Goal: Task Accomplishment & Management: Manage account settings

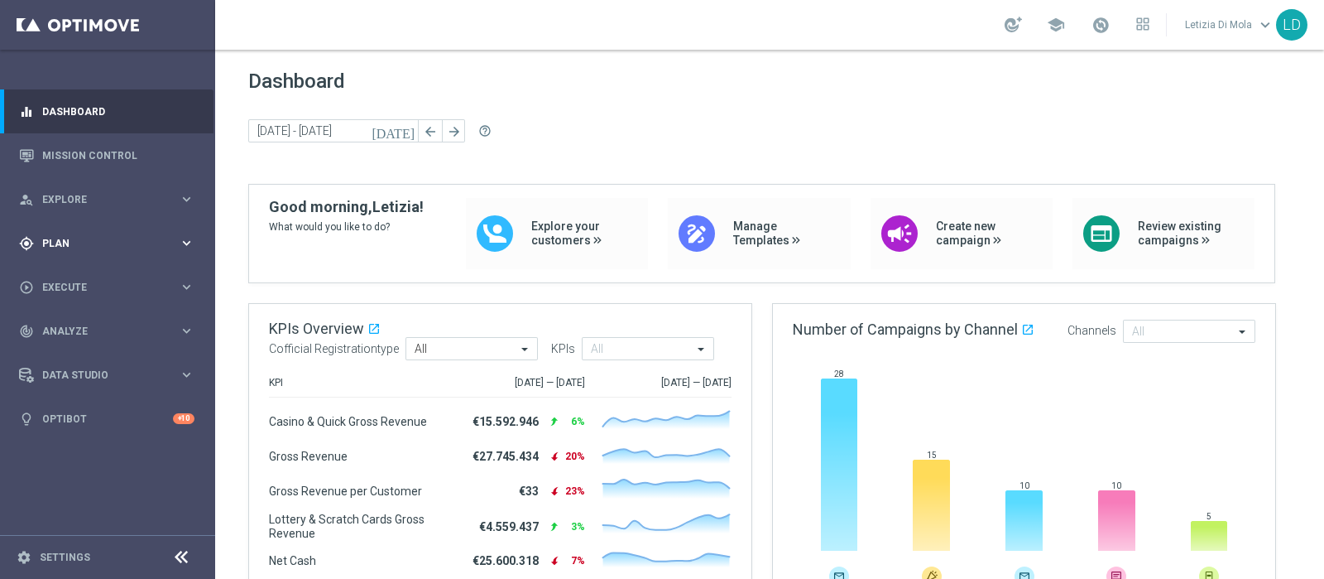
click at [186, 237] on icon "keyboard_arrow_right" at bounding box center [187, 243] width 16 height 16
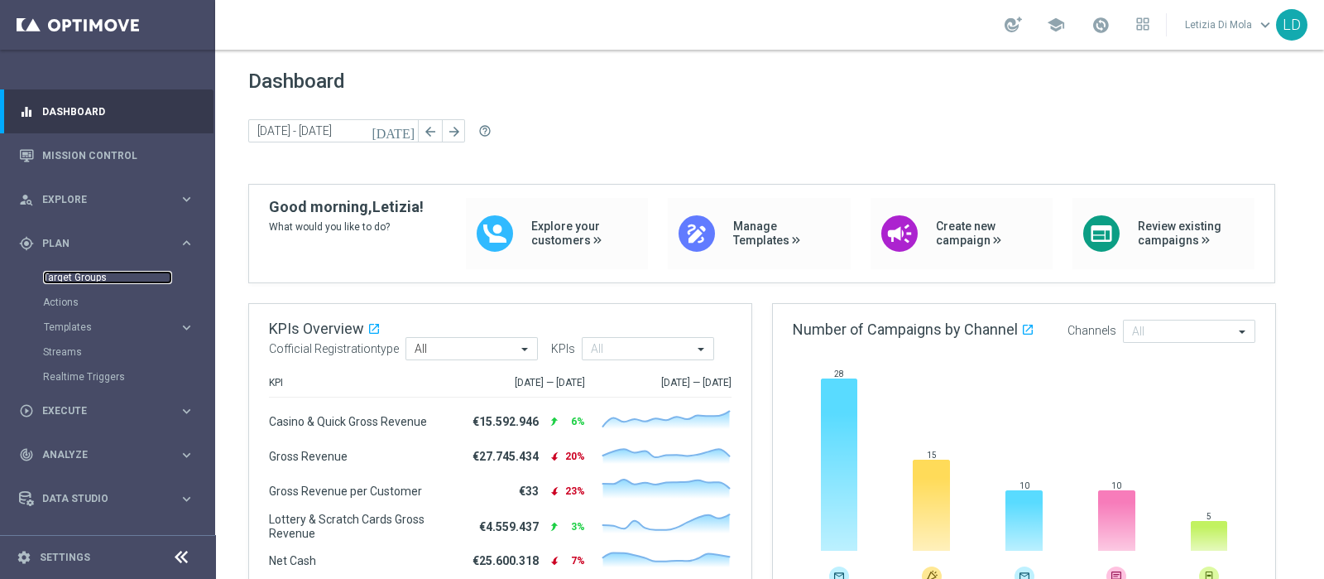
click at [71, 271] on link "Target Groups" at bounding box center [107, 277] width 129 height 13
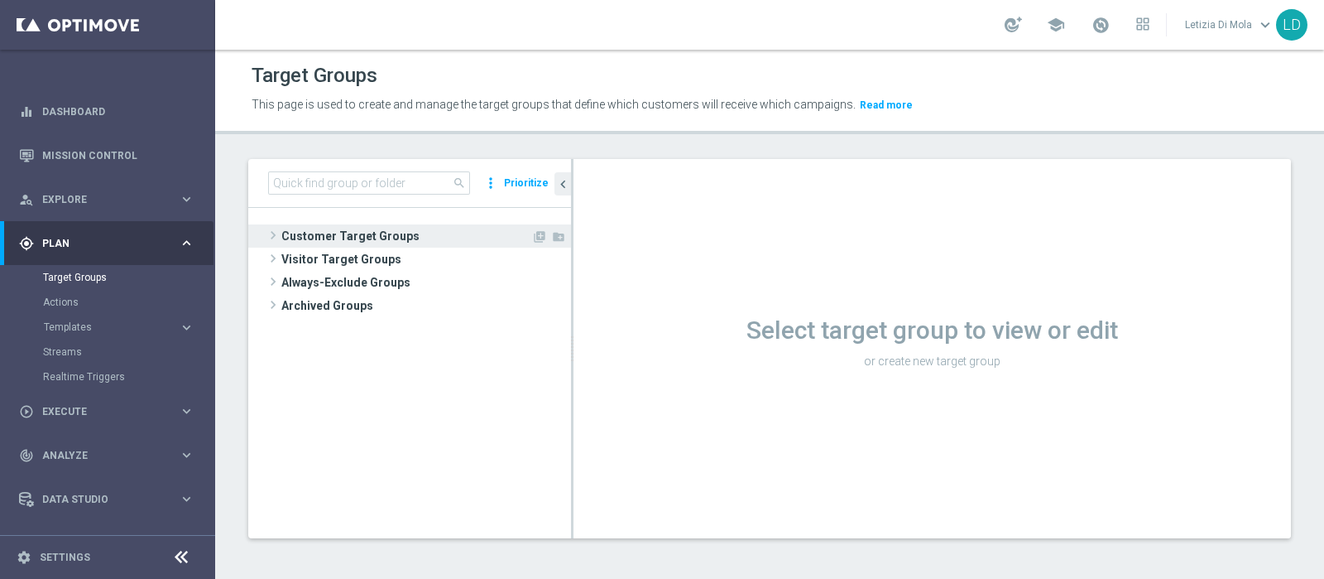
click at [348, 236] on span "Customer Target Groups" at bounding box center [406, 235] width 250 height 23
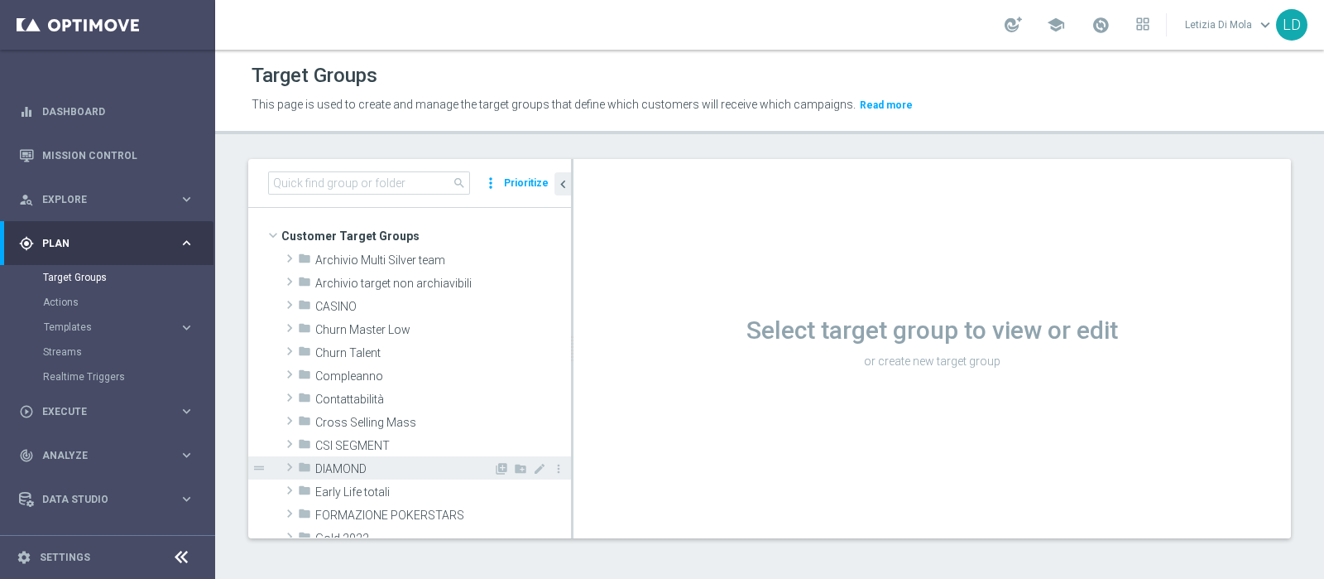
click at [365, 464] on span "DIAMOND" at bounding box center [404, 469] width 178 height 14
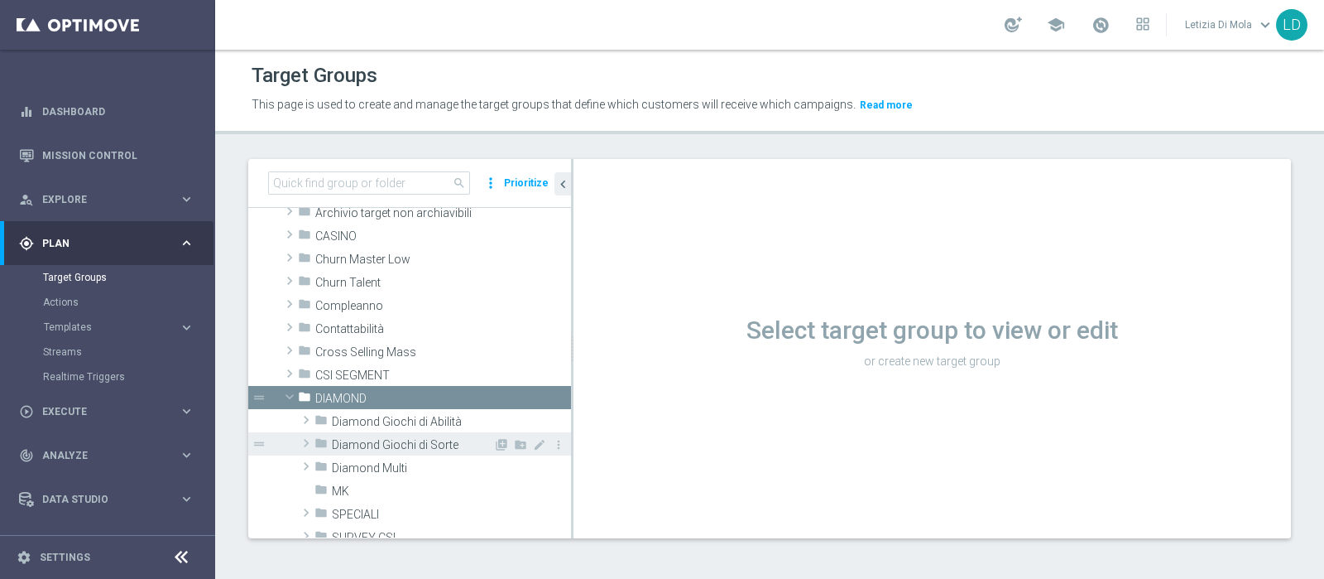
scroll to position [103, 0]
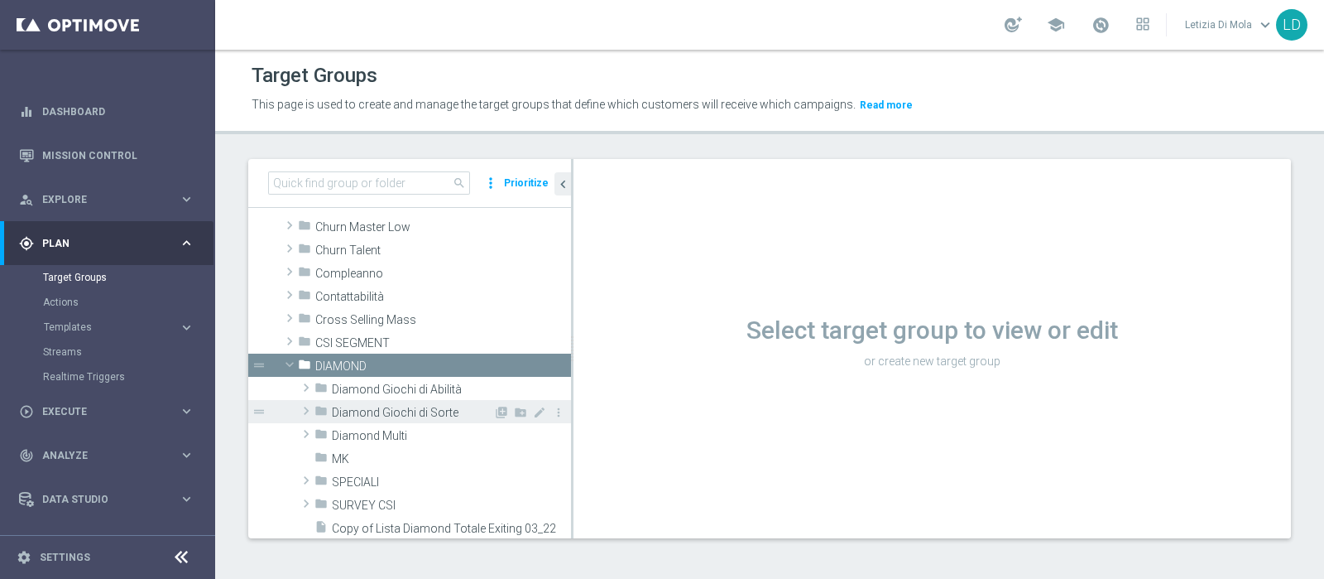
click at [406, 410] on span "Diamond Giochi di Sorte" at bounding box center [412, 413] width 161 height 14
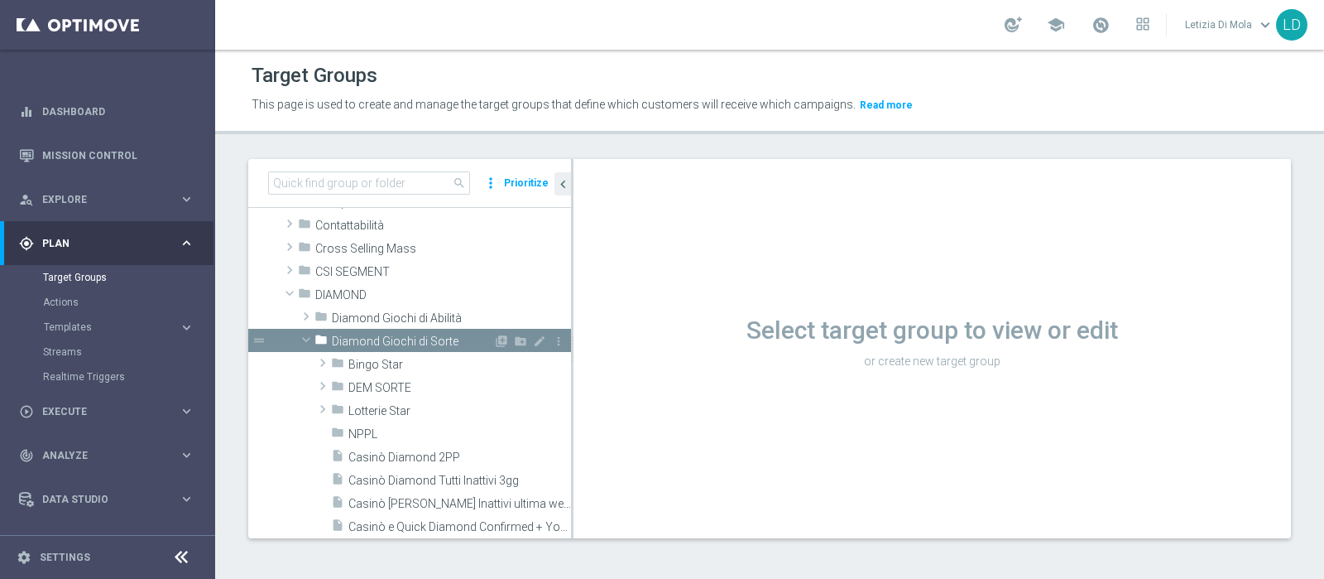
scroll to position [206, 0]
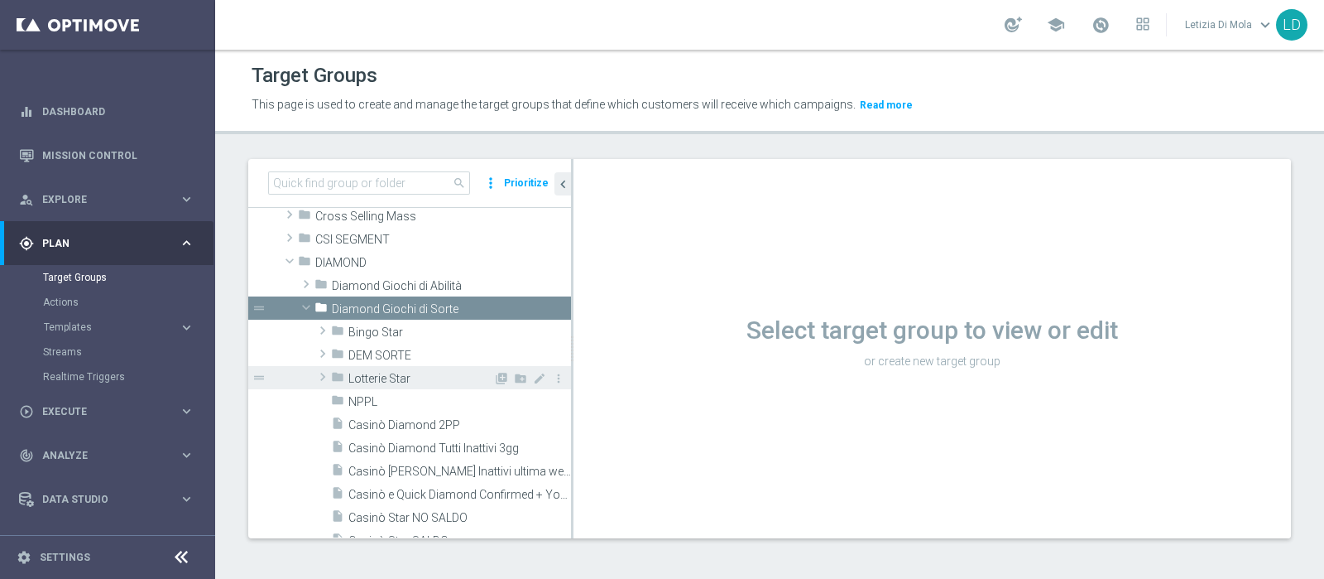
click at [416, 375] on span "Lotterie Star" at bounding box center [421, 379] width 145 height 14
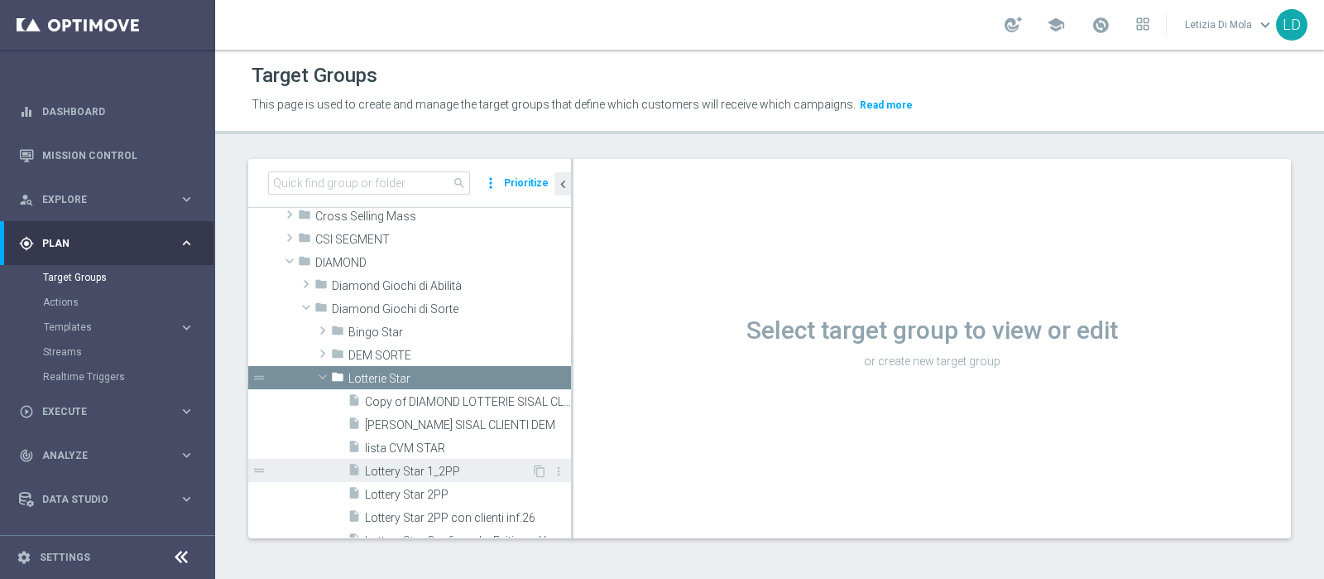
scroll to position [310, 0]
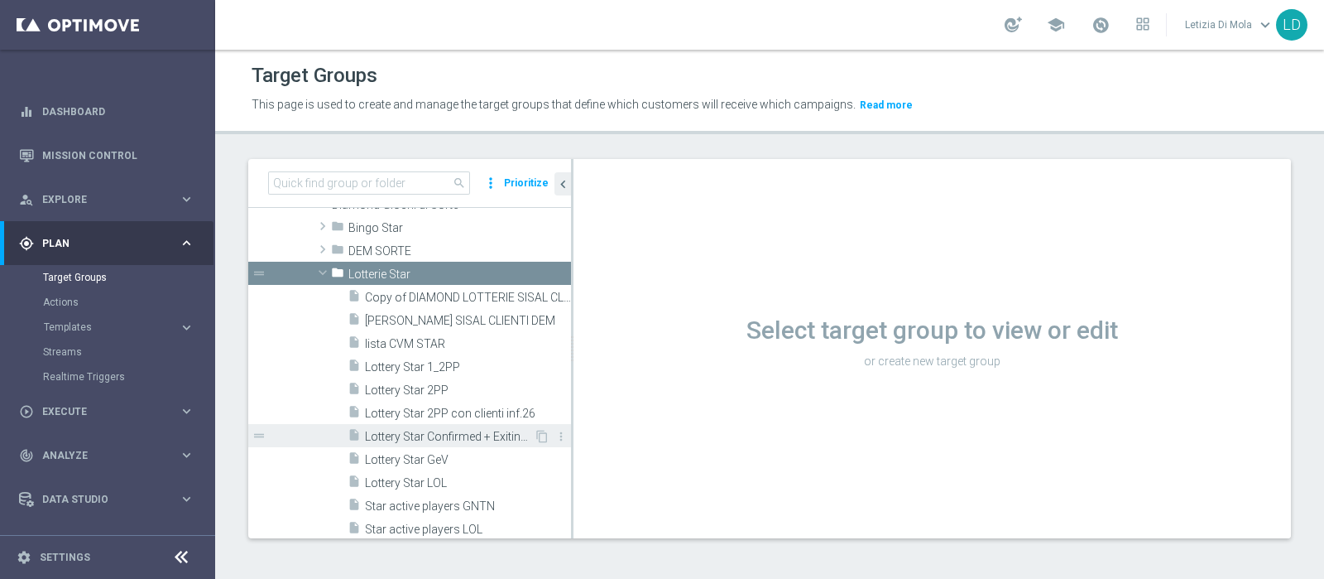
click at [464, 430] on span "Lottery Star Confirmed + Exiting + Young" at bounding box center [449, 437] width 169 height 14
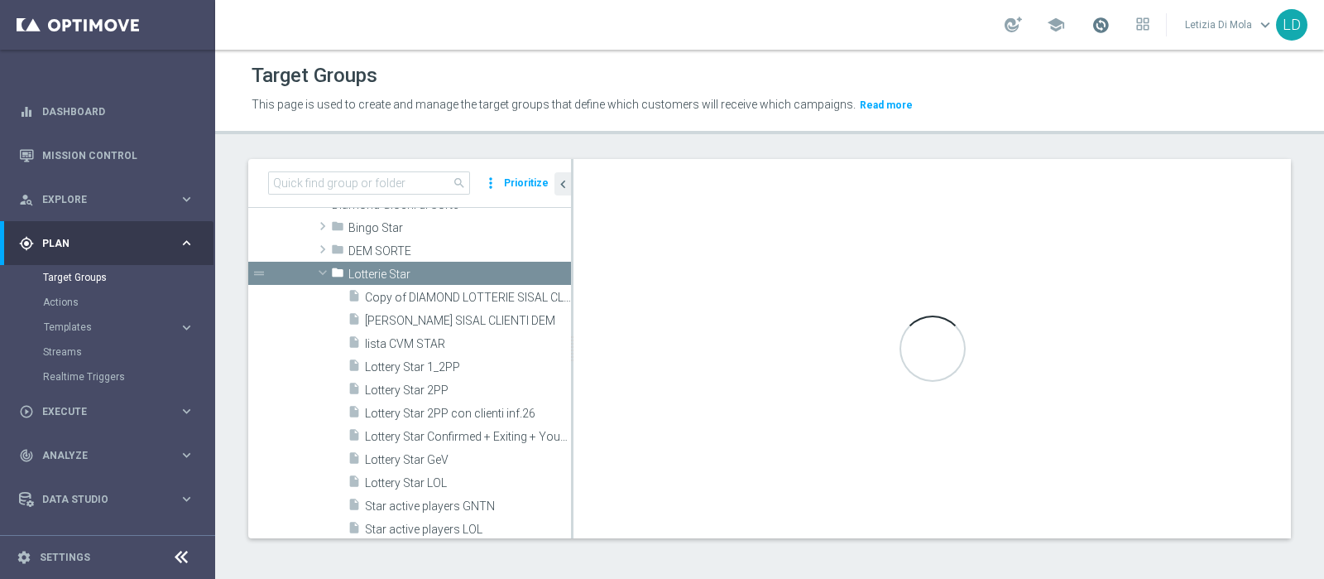
click at [1106, 26] on span at bounding box center [1101, 25] width 18 height 18
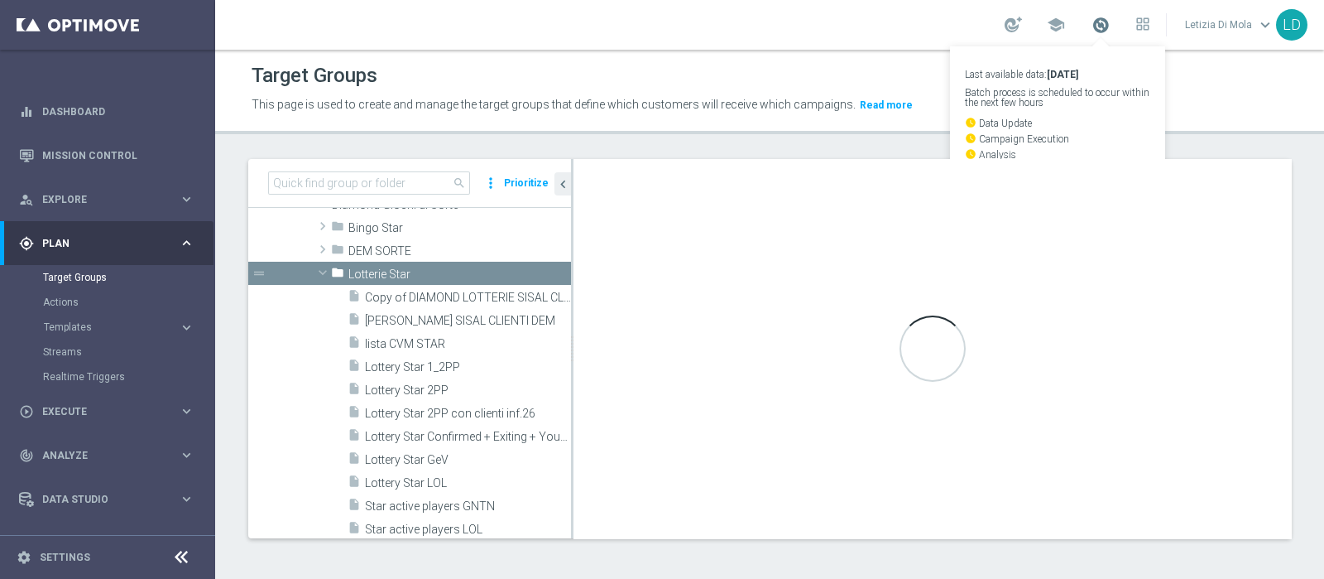
click at [1106, 26] on span at bounding box center [1101, 25] width 18 height 18
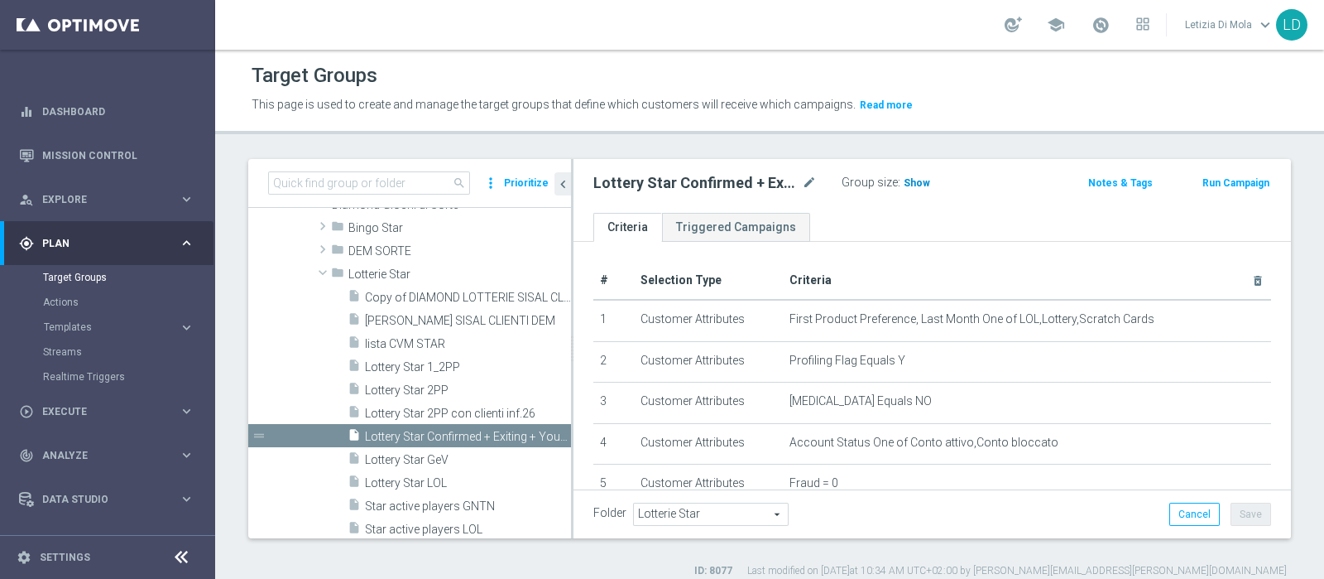
click at [919, 180] on span "Show" at bounding box center [917, 183] width 26 height 12
click at [920, 182] on span "113" at bounding box center [915, 185] width 21 height 16
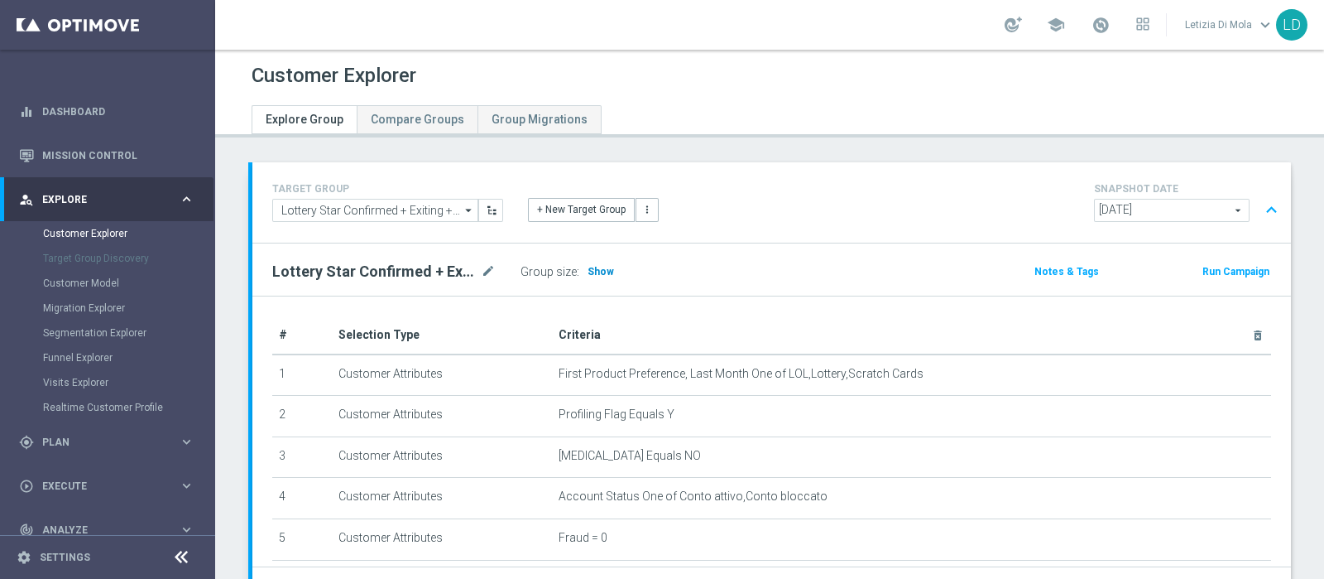
click at [596, 272] on span "Show" at bounding box center [601, 272] width 26 height 12
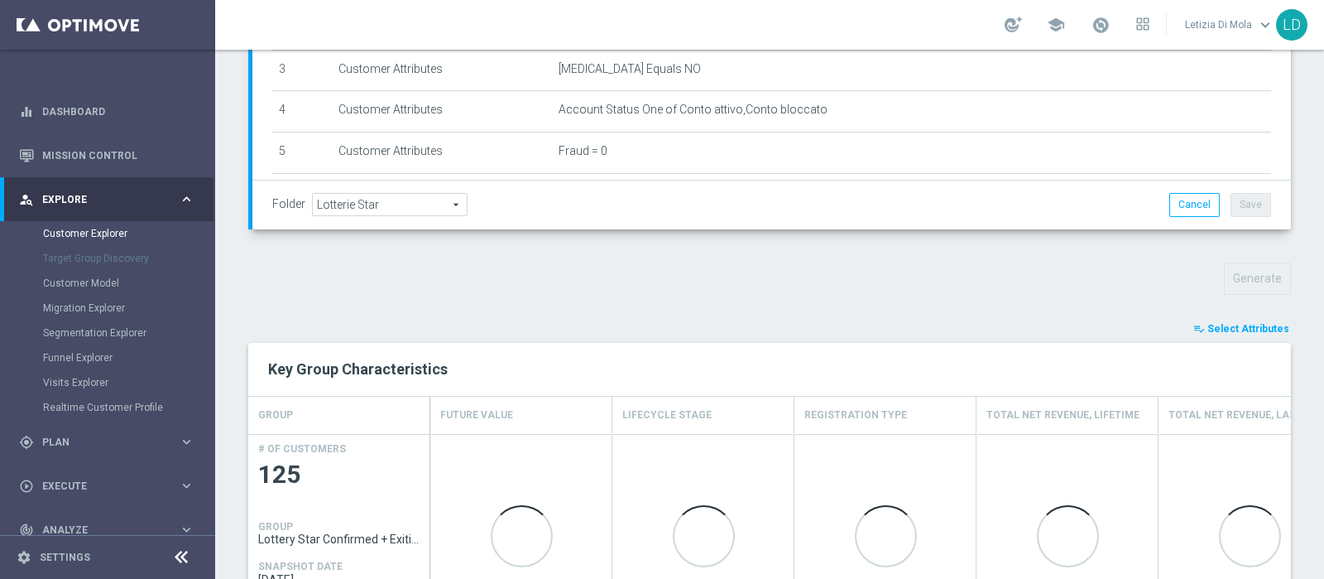
scroll to position [413, 0]
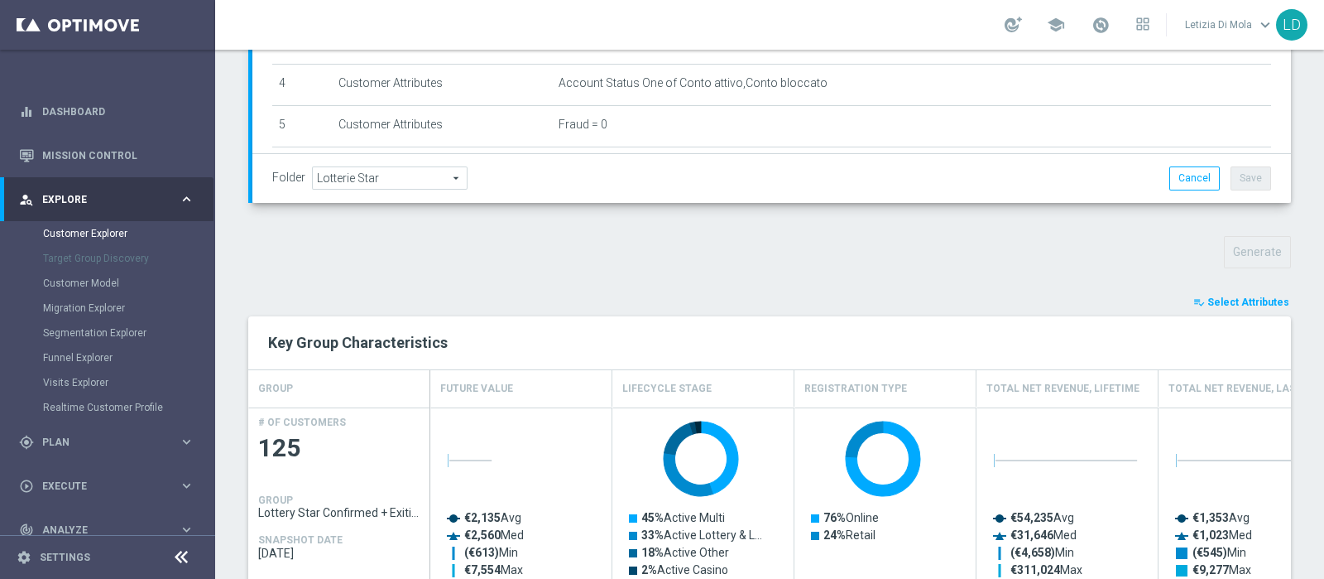
click at [1245, 296] on span "Select Attributes" at bounding box center [1249, 302] width 82 height 12
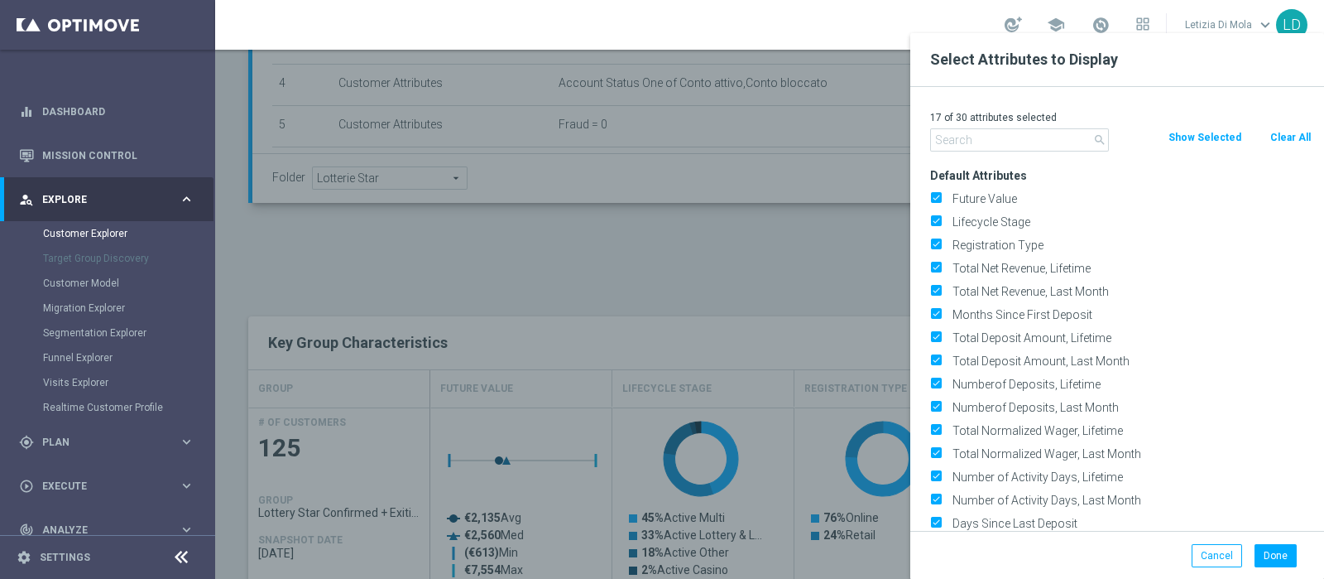
click at [1021, 139] on input "text" at bounding box center [1019, 139] width 179 height 23
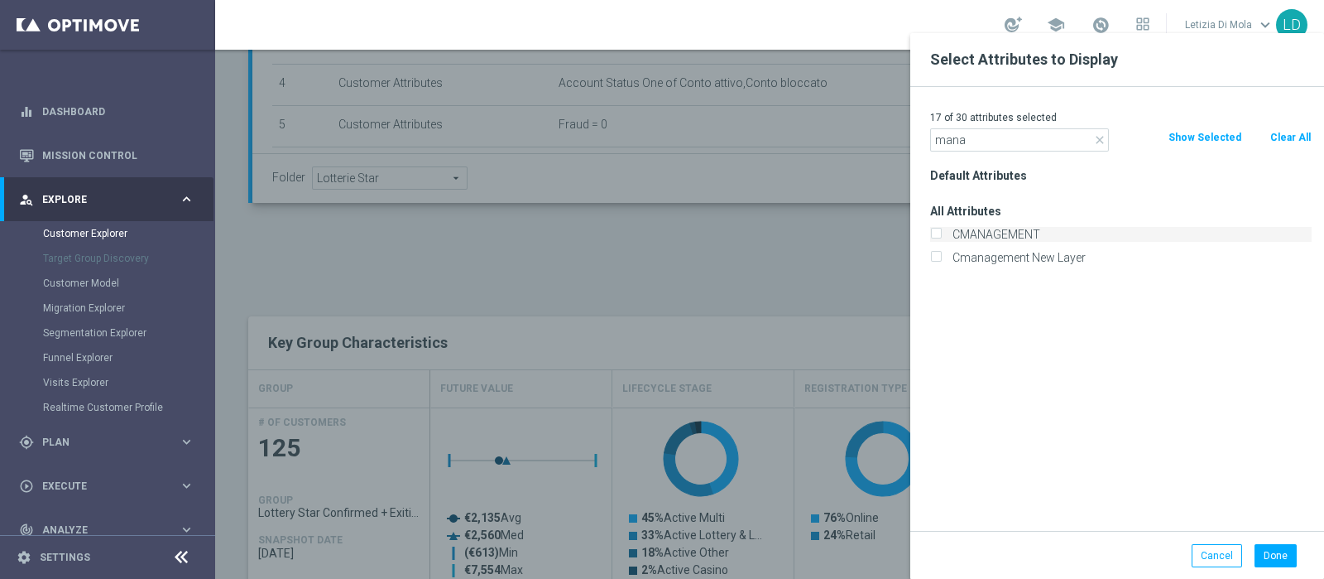
type input "mana"
click at [1022, 238] on label "CMANAGEMENT" at bounding box center [1129, 234] width 365 height 15
click at [941, 238] on input "CMANAGEMENT" at bounding box center [935, 236] width 11 height 11
checkbox input "true"
click at [1282, 557] on button "Done" at bounding box center [1276, 555] width 42 height 23
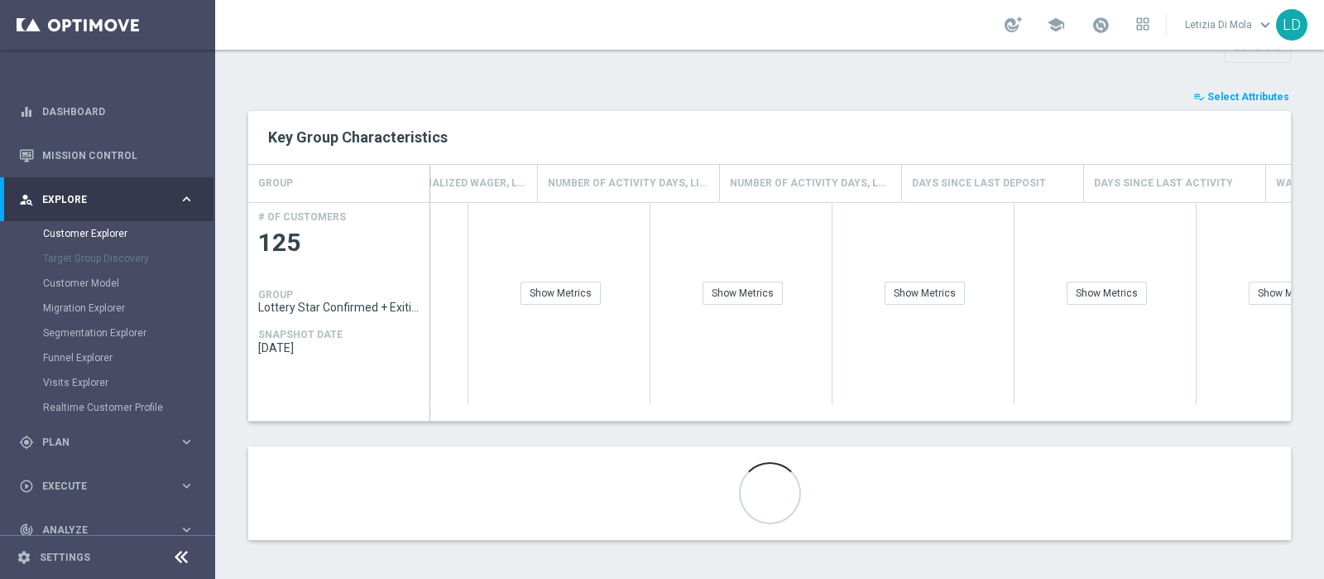
scroll to position [0, 2433]
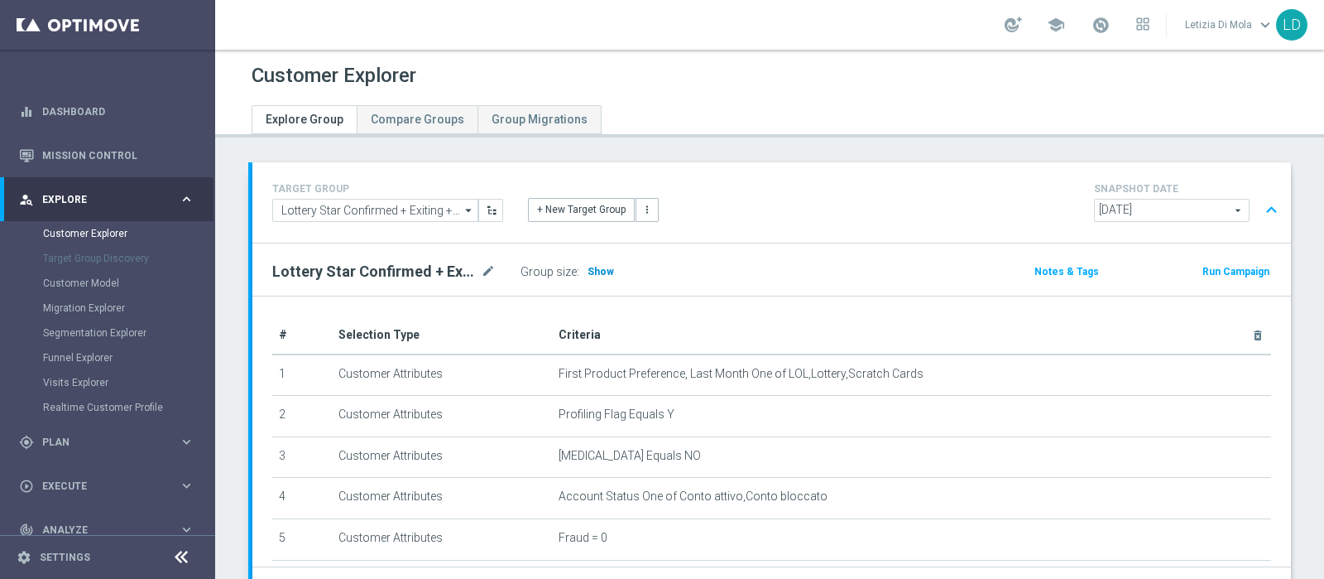
click at [607, 276] on h3 "Show" at bounding box center [601, 271] width 30 height 18
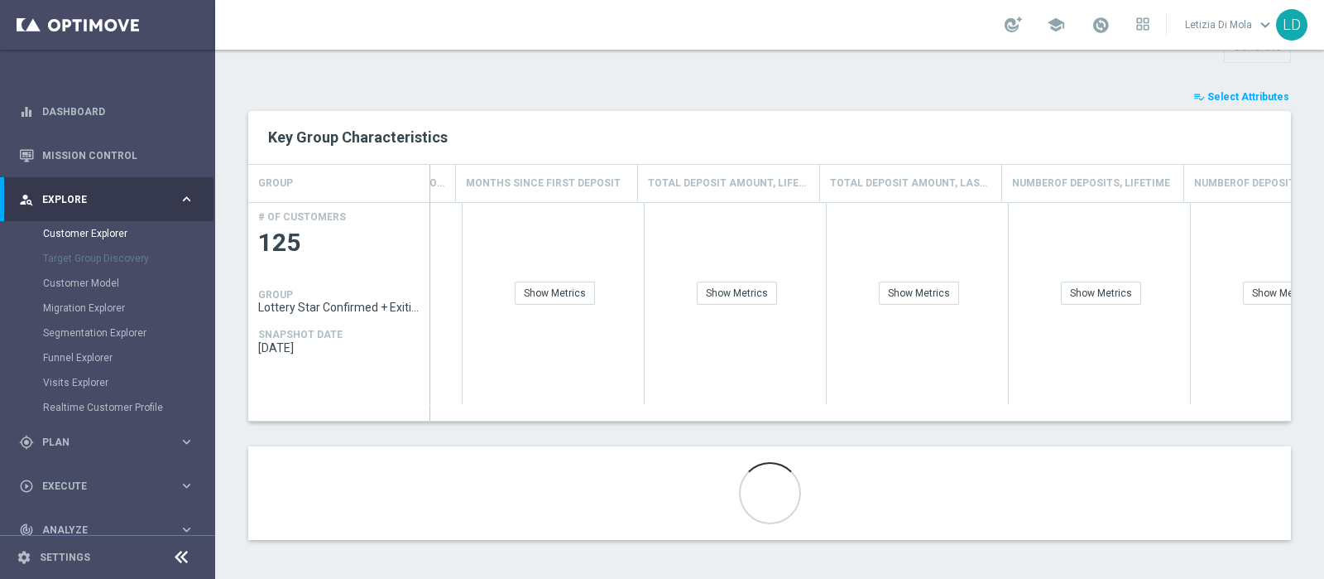
scroll to position [0, 2433]
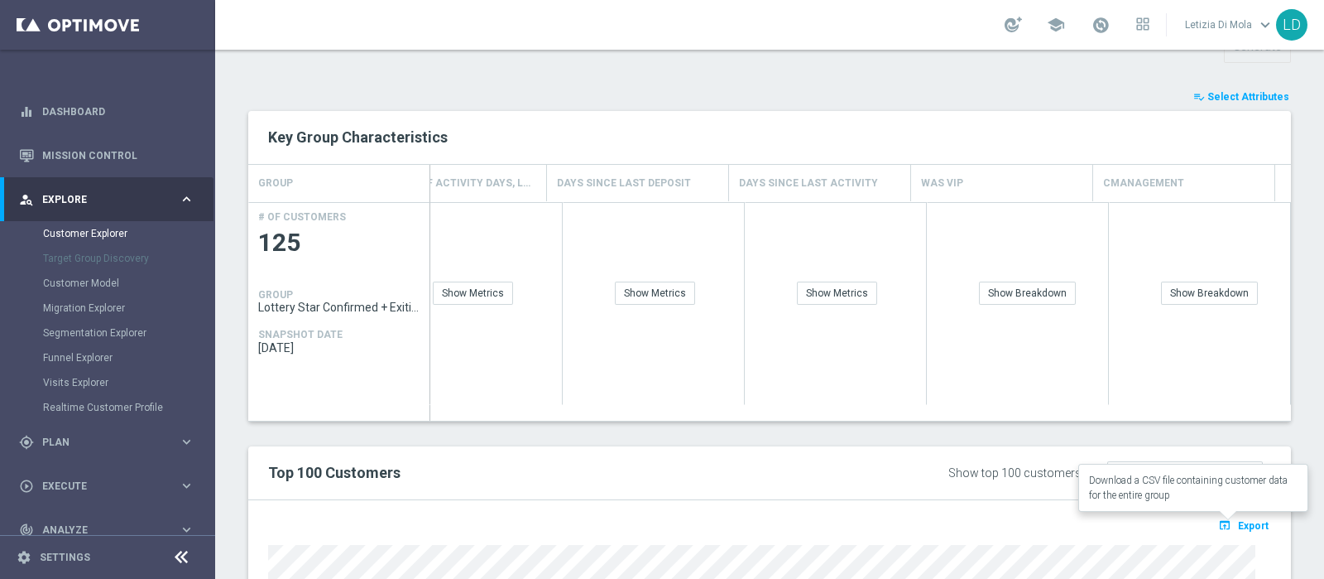
click at [1243, 520] on span "Export" at bounding box center [1253, 526] width 31 height 12
